Goal: Information Seeking & Learning: Learn about a topic

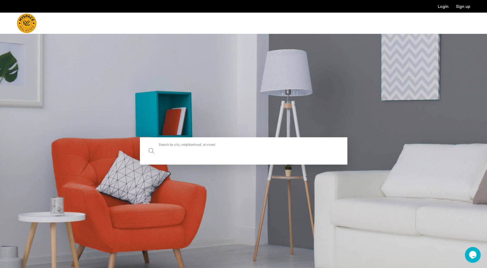
click at [241, 157] on input "Search by city, neighborhood, or street." at bounding box center [243, 151] width 207 height 27
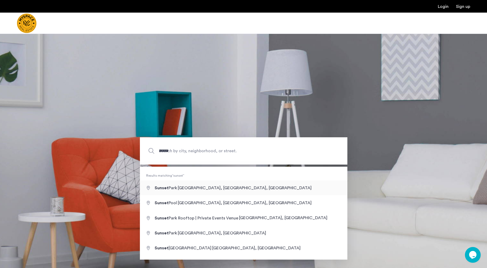
type input "**********"
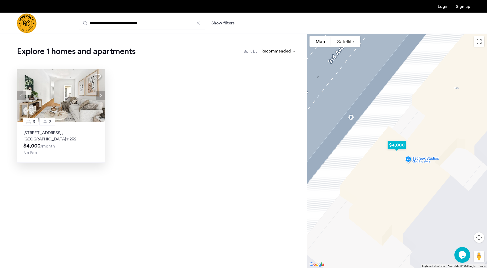
click at [101, 95] on button "Next apartment" at bounding box center [100, 95] width 9 height 9
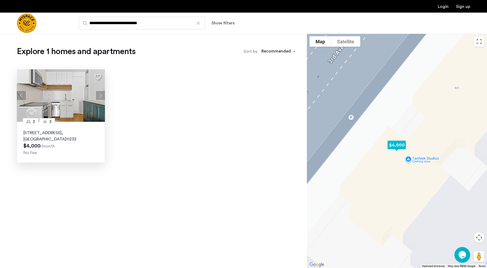
click at [101, 95] on button "Next apartment" at bounding box center [100, 95] width 9 height 9
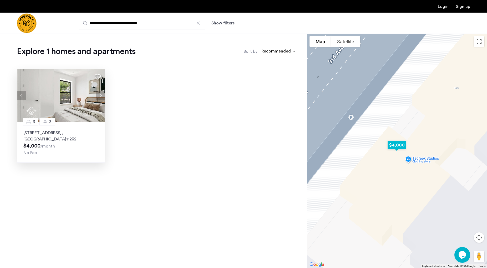
click at [101, 95] on button "Next apartment" at bounding box center [100, 95] width 9 height 9
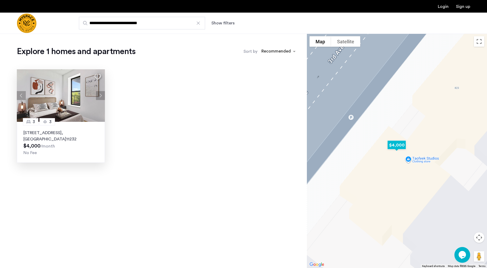
click at [101, 95] on button "Next apartment" at bounding box center [100, 95] width 9 height 9
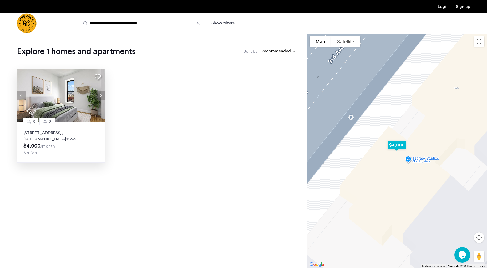
click at [101, 95] on button "Next apartment" at bounding box center [100, 95] width 9 height 9
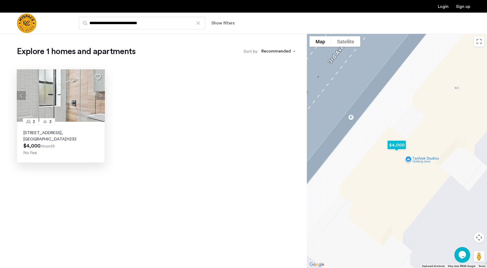
click at [101, 95] on button "Next apartment" at bounding box center [100, 95] width 9 height 9
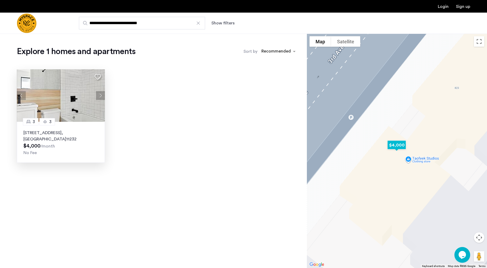
click at [101, 95] on button "Next apartment" at bounding box center [100, 95] width 9 height 9
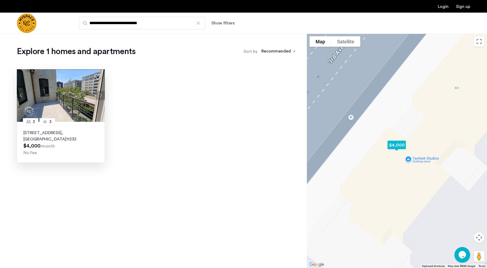
click at [101, 95] on button "Next apartment" at bounding box center [100, 95] width 9 height 9
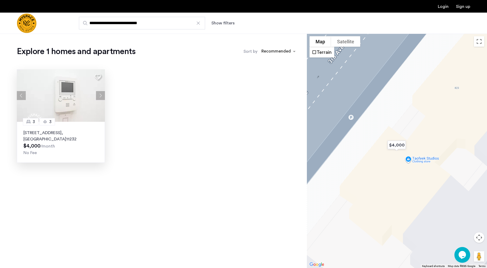
click at [198, 22] on div at bounding box center [198, 23] width 5 height 5
click at [198, 22] on input "**********" at bounding box center [142, 23] width 126 height 13
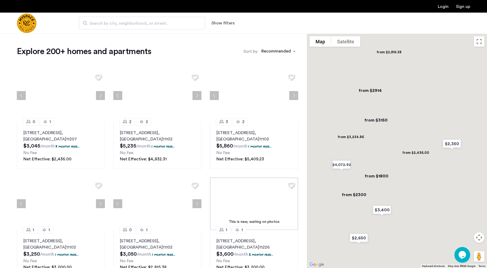
click at [163, 26] on span "Search by city, neighborhood, or street." at bounding box center [139, 23] width 101 height 6
click at [163, 26] on input "Search by city, neighborhood, or street." at bounding box center [142, 23] width 126 height 13
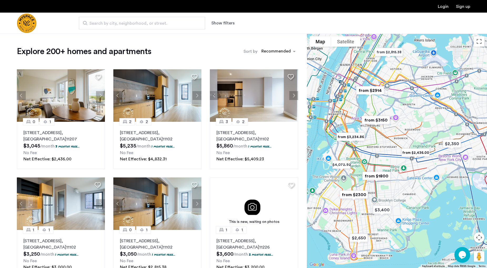
click at [226, 20] on button "Show filters" at bounding box center [222, 23] width 23 height 6
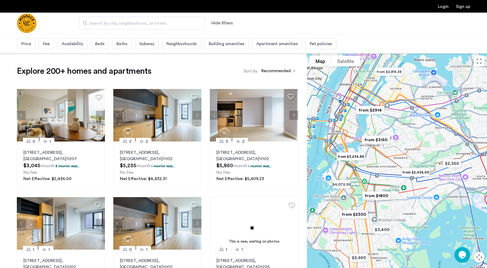
click at [27, 42] on span "Price" at bounding box center [26, 44] width 10 height 6
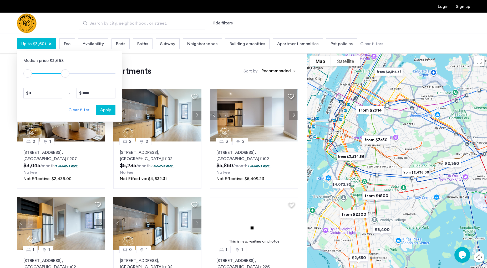
type input "****"
drag, startPoint x: 109, startPoint y: 74, endPoint x: 65, endPoint y: 74, distance: 44.4
click at [65, 74] on span "ngx-slider-max" at bounding box center [64, 73] width 8 height 8
click at [108, 108] on span "Apply" at bounding box center [105, 110] width 11 height 6
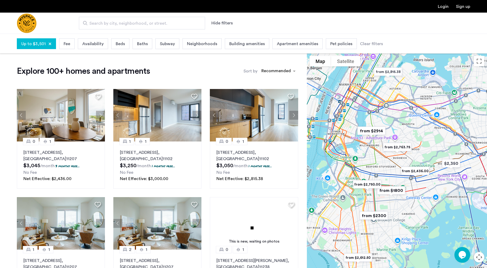
click at [111, 43] on div "Beds" at bounding box center [120, 43] width 18 height 11
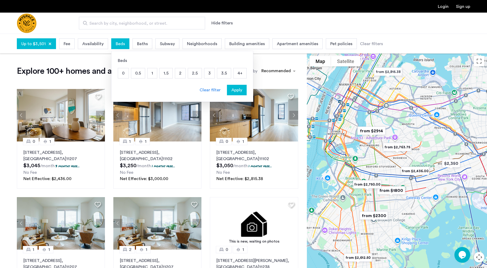
click at [178, 75] on p "2" at bounding box center [180, 73] width 10 height 10
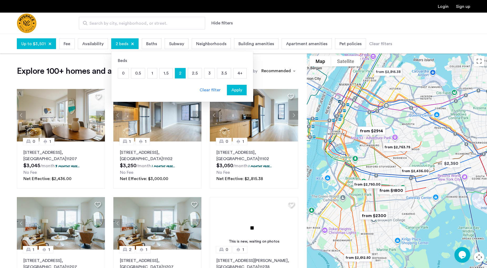
click at [194, 74] on p "2.5" at bounding box center [195, 73] width 14 height 10
click at [205, 74] on p "3" at bounding box center [209, 73] width 10 height 10
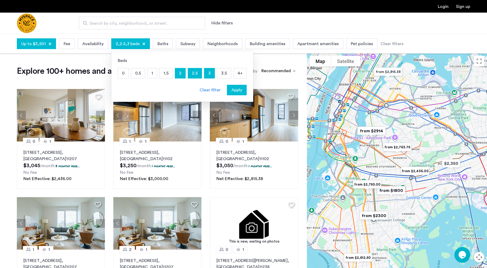
click at [220, 74] on p "3.5" at bounding box center [224, 73] width 14 height 10
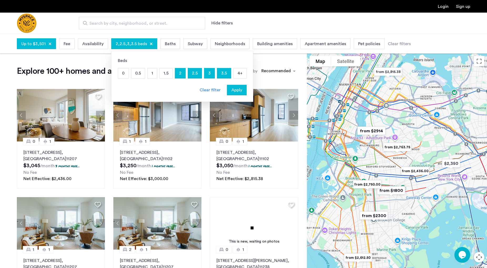
click at [237, 89] on span "Apply" at bounding box center [236, 90] width 11 height 6
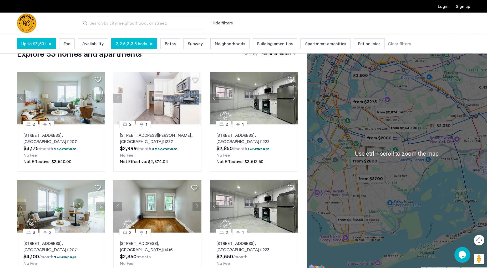
scroll to position [27, 0]
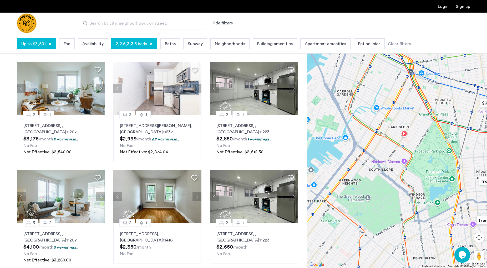
drag, startPoint x: 356, startPoint y: 148, endPoint x: 454, endPoint y: 151, distance: 98.1
click at [454, 151] on div at bounding box center [397, 151] width 180 height 235
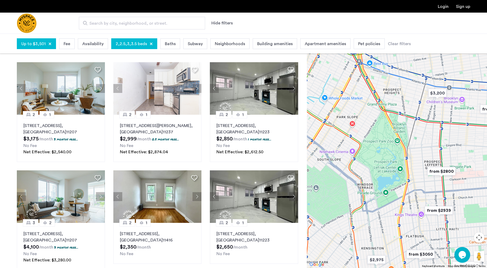
drag, startPoint x: 424, startPoint y: 198, endPoint x: 365, endPoint y: 186, distance: 60.1
click at [365, 186] on div at bounding box center [397, 151] width 180 height 235
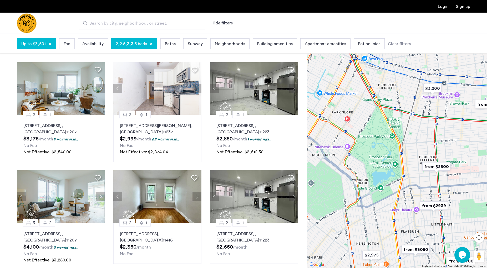
click at [438, 166] on img "from $2800" at bounding box center [436, 167] width 37 height 16
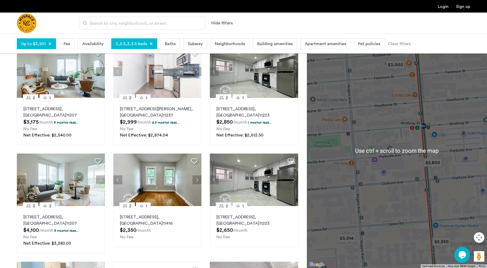
scroll to position [54, 0]
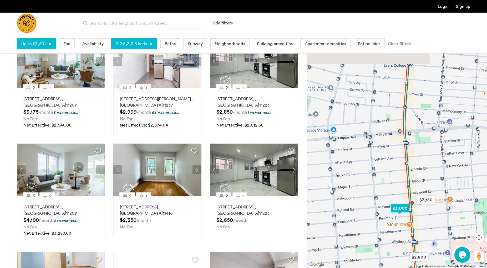
drag, startPoint x: 381, startPoint y: 93, endPoint x: 391, endPoint y: 203, distance: 110.3
click at [390, 204] on div "To navigate, press the arrow keys." at bounding box center [397, 151] width 180 height 235
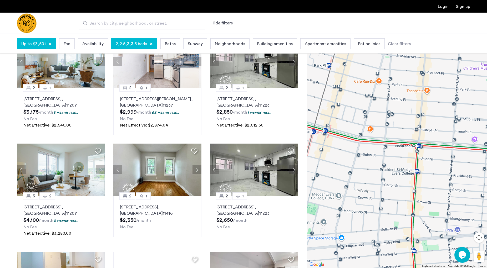
drag, startPoint x: 389, startPoint y: 168, endPoint x: 390, endPoint y: 210, distance: 42.3
click at [390, 210] on div "To navigate, press the arrow keys." at bounding box center [397, 151] width 180 height 235
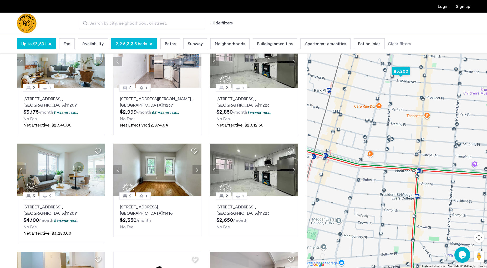
click at [404, 71] on img "$3,200" at bounding box center [401, 71] width 27 height 16
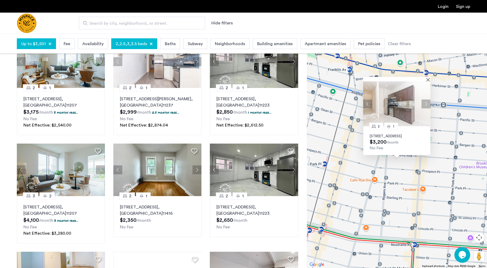
click at [400, 108] on img at bounding box center [396, 104] width 67 height 45
click at [427, 77] on div at bounding box center [396, 79] width 67 height 4
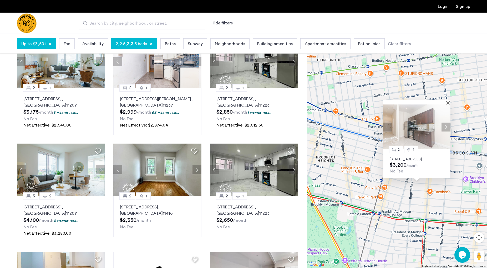
click at [447, 100] on div at bounding box center [416, 102] width 67 height 4
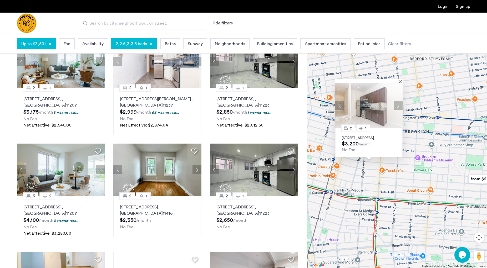
drag, startPoint x: 441, startPoint y: 218, endPoint x: 382, endPoint y: 176, distance: 71.9
click at [382, 178] on div "2 1 [STREET_ADDRESS] $3,200 /month No Fee" at bounding box center [397, 151] width 180 height 235
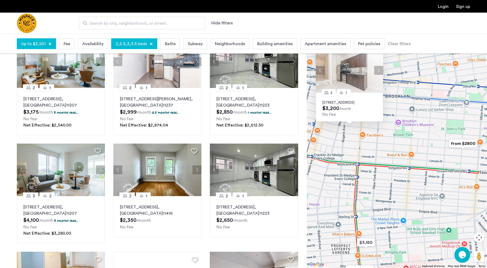
drag, startPoint x: 359, startPoint y: 211, endPoint x: 382, endPoint y: 122, distance: 91.8
click at [382, 122] on div "2 1 [STREET_ADDRESS] $3,200 /month No Fee" at bounding box center [397, 151] width 180 height 235
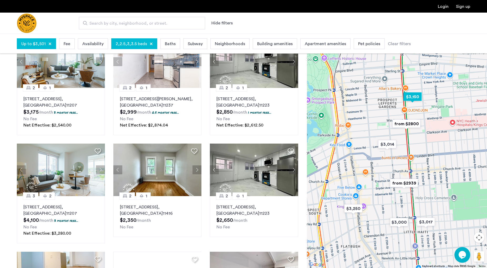
click at [410, 96] on img "$3,150" at bounding box center [412, 97] width 27 height 16
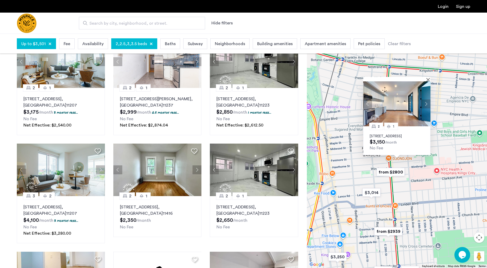
click at [429, 100] on button "Next apartment" at bounding box center [425, 103] width 9 height 9
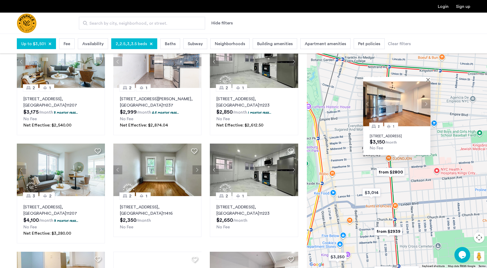
click at [429, 100] on button "Next apartment" at bounding box center [425, 103] width 9 height 9
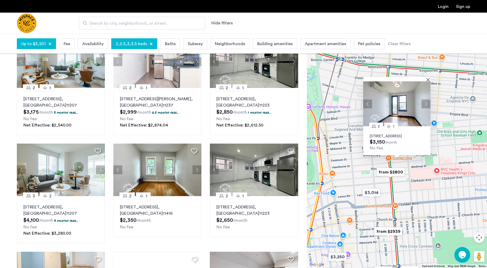
click at [429, 100] on button "Next apartment" at bounding box center [425, 103] width 9 height 9
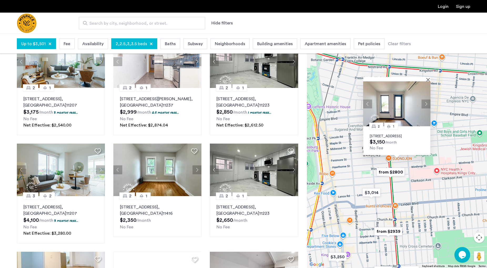
click at [429, 100] on button "Next apartment" at bounding box center [425, 103] width 9 height 9
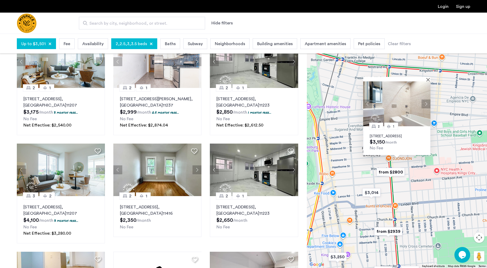
click at [429, 100] on button "Next apartment" at bounding box center [425, 103] width 9 height 9
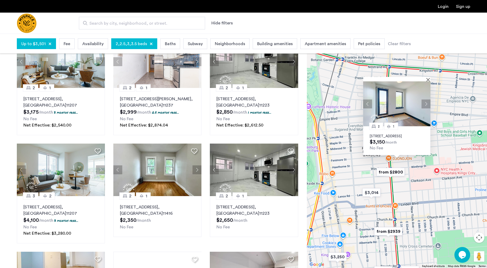
click at [427, 77] on div at bounding box center [396, 79] width 67 height 4
click at [368, 191] on img "$3,014" at bounding box center [371, 193] width 27 height 16
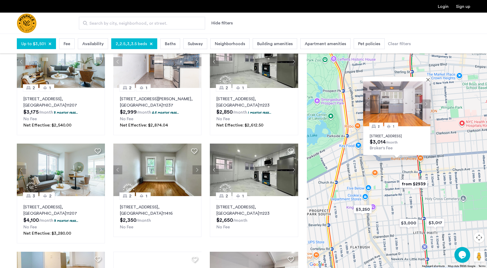
click at [427, 101] on button "Next apartment" at bounding box center [425, 103] width 9 height 9
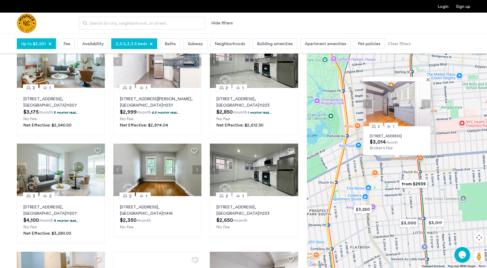
click at [427, 101] on button "Next apartment" at bounding box center [425, 103] width 9 height 9
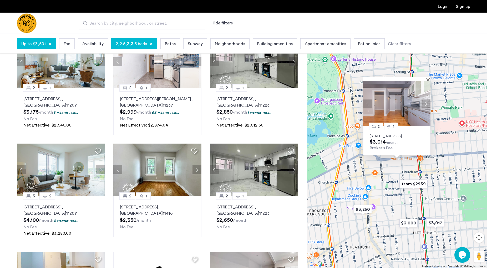
click at [427, 101] on button "Next apartment" at bounding box center [425, 103] width 9 height 9
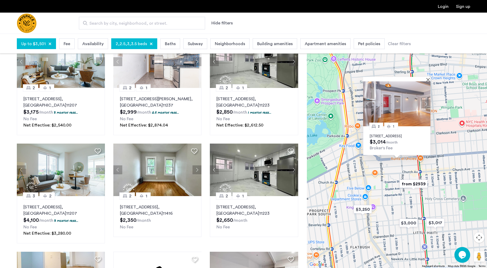
click at [427, 101] on button "Next apartment" at bounding box center [425, 103] width 9 height 9
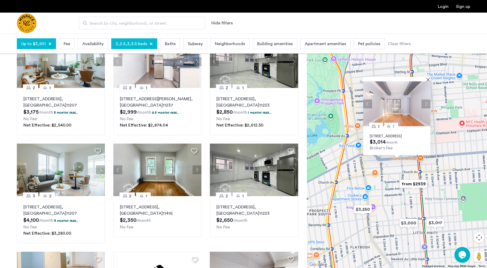
click at [427, 101] on button "Next apartment" at bounding box center [425, 103] width 9 height 9
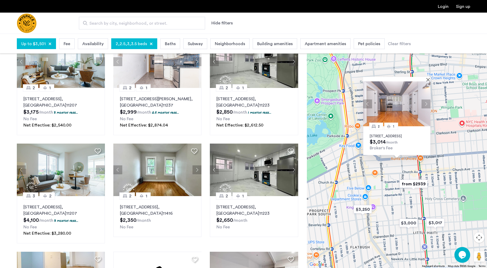
click at [427, 101] on button "Next apartment" at bounding box center [425, 103] width 9 height 9
click at [426, 99] on button "Next apartment" at bounding box center [425, 103] width 9 height 9
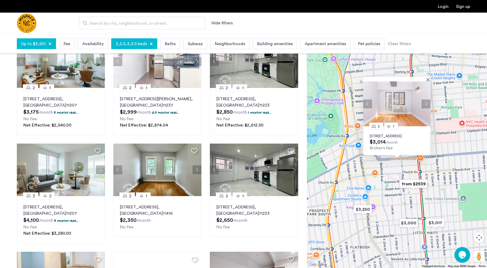
click at [426, 99] on button "Next apartment" at bounding box center [425, 103] width 9 height 9
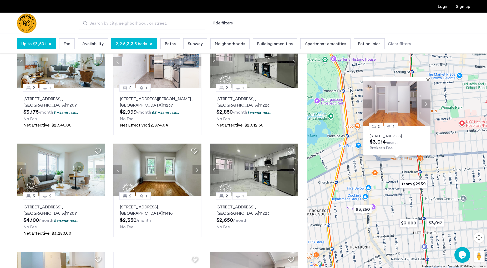
click at [426, 99] on button "Next apartment" at bounding box center [425, 103] width 9 height 9
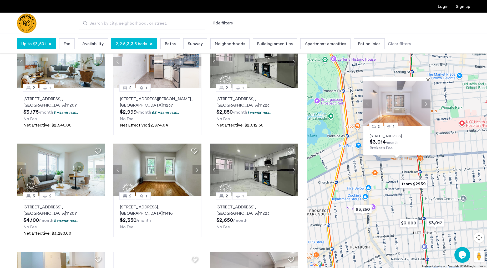
click at [426, 99] on button "Next apartment" at bounding box center [425, 103] width 9 height 9
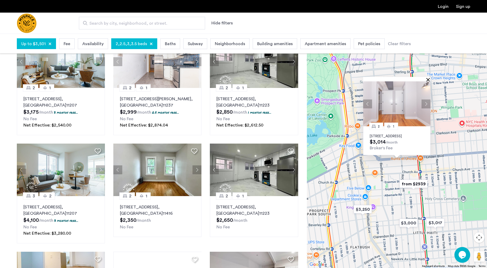
click at [428, 78] on button "Close" at bounding box center [429, 80] width 4 height 4
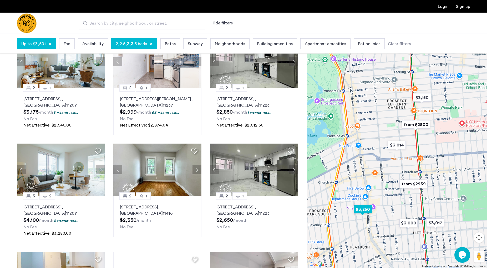
click at [364, 212] on img "$3,250" at bounding box center [362, 210] width 27 height 16
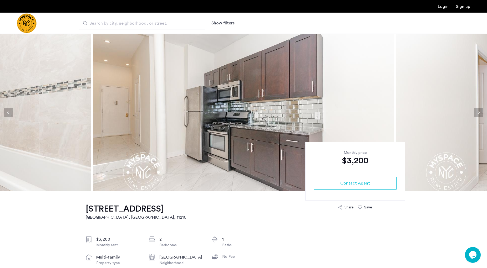
click at [478, 112] on button "Next apartment" at bounding box center [478, 112] width 9 height 9
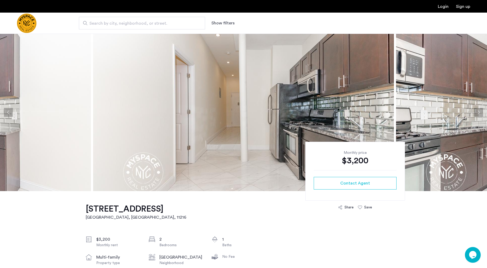
click at [478, 112] on button "Next apartment" at bounding box center [478, 112] width 9 height 9
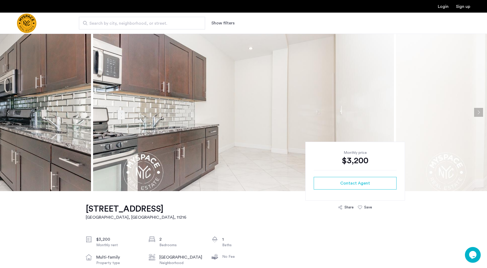
click at [478, 112] on button "Next apartment" at bounding box center [478, 112] width 9 height 9
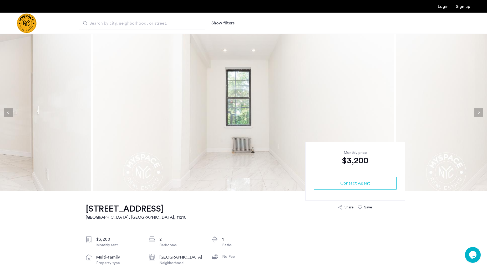
click at [478, 112] on button "Next apartment" at bounding box center [478, 112] width 9 height 9
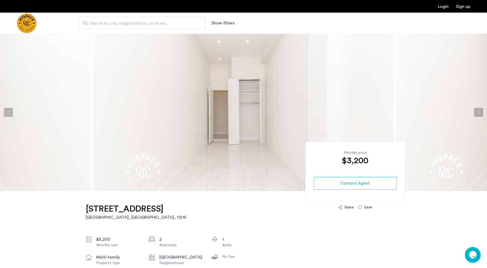
click at [478, 112] on button "Next apartment" at bounding box center [478, 112] width 9 height 9
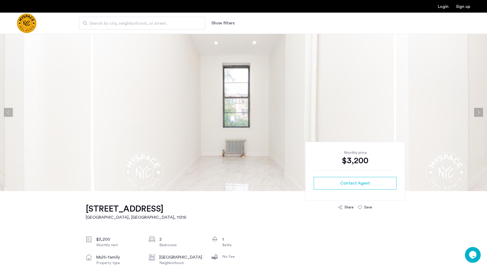
click at [478, 112] on button "Next apartment" at bounding box center [478, 112] width 9 height 9
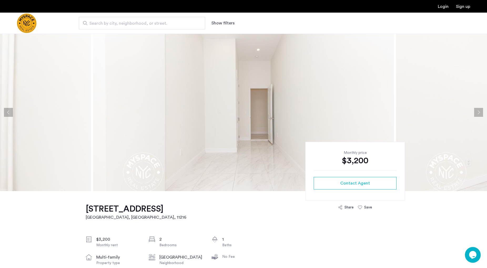
click at [478, 112] on button "Next apartment" at bounding box center [478, 112] width 9 height 9
